Goal: Task Accomplishment & Management: Manage account settings

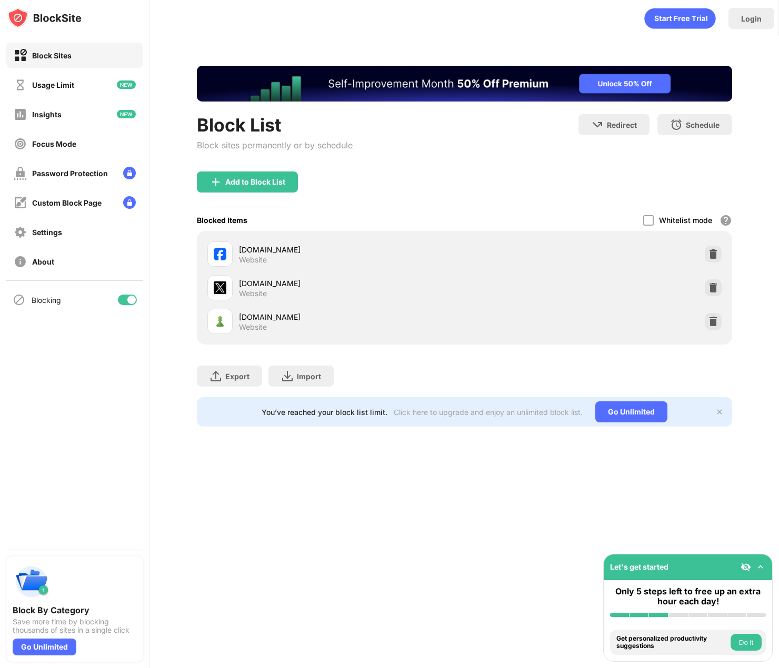
click at [711, 321] on img at bounding box center [713, 321] width 11 height 11
